Goal: Task Accomplishment & Management: Complete application form

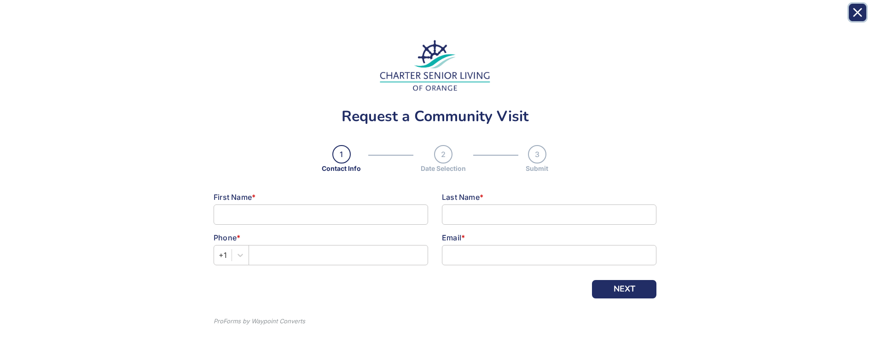
click at [857, 14] on icon "Close" at bounding box center [857, 12] width 7 height 7
click at [323, 220] on input at bounding box center [321, 214] width 215 height 20
type input "[PERSON_NAME]"
type input "banh"
type input "8609837503"
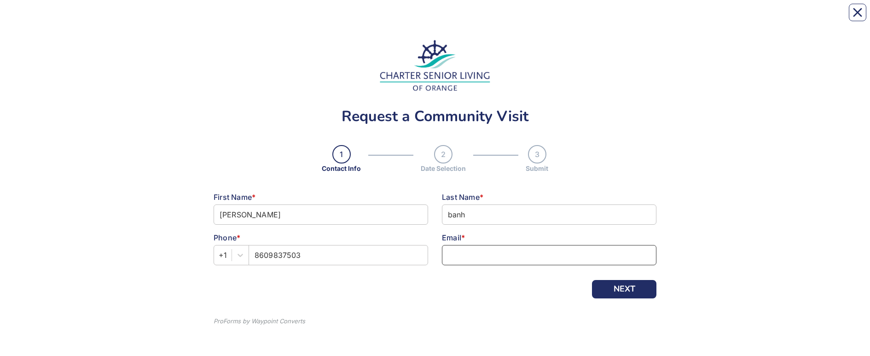
click at [454, 255] on input at bounding box center [549, 255] width 215 height 20
type input "[EMAIL_ADDRESS][DOMAIN_NAME]"
click at [627, 290] on button "NEXT" at bounding box center [624, 289] width 64 height 18
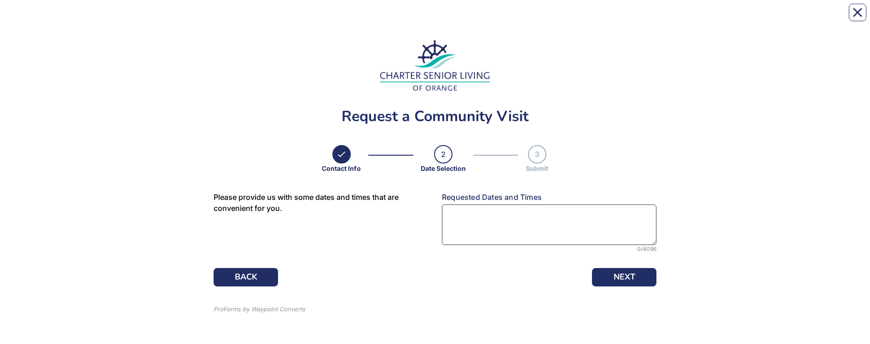
click at [512, 220] on textarea at bounding box center [549, 224] width 215 height 41
type textarea "Any"
click at [616, 276] on button "NEXT" at bounding box center [624, 277] width 64 height 18
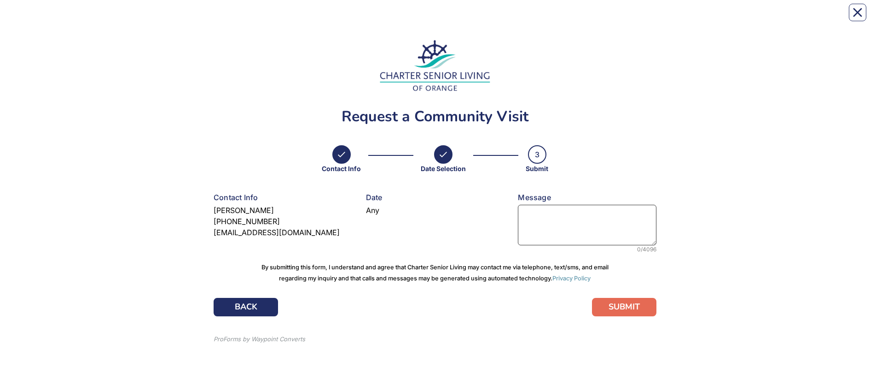
click at [555, 219] on textarea at bounding box center [587, 224] width 139 height 41
click at [531, 221] on textarea at bounding box center [587, 224] width 139 height 41
paste textarea "Hello, I am the Director of Sales for [GEOGRAPHIC_DATA][PERSON_NAME] at [PERSON…"
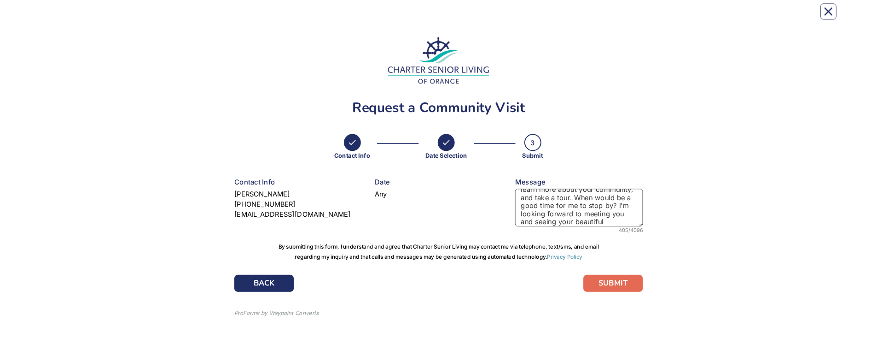
scroll to position [88, 0]
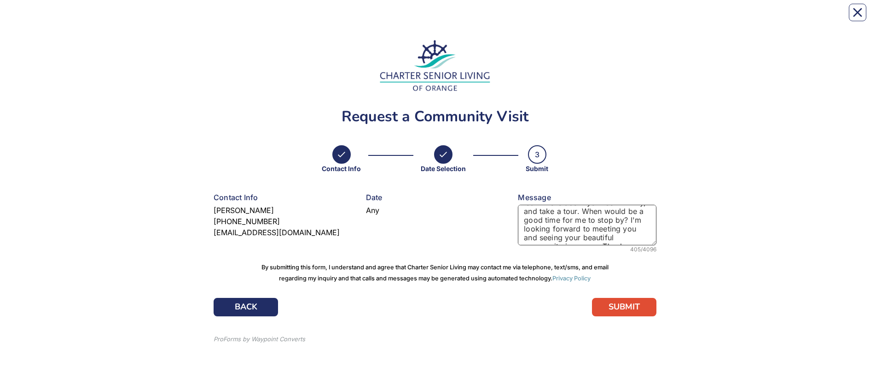
type textarea "Hello, I am the Director of Sales for [GEOGRAPHIC_DATA][PERSON_NAME] at [PERSON…"
click at [610, 304] on button "SUBMIT" at bounding box center [624, 307] width 64 height 18
